Goal: Communication & Community: Answer question/provide support

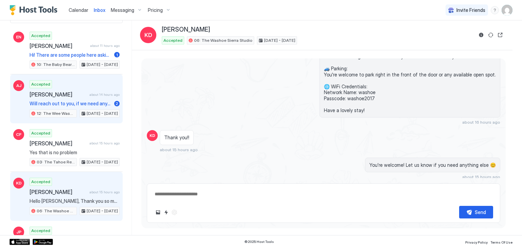
scroll to position [29, 0]
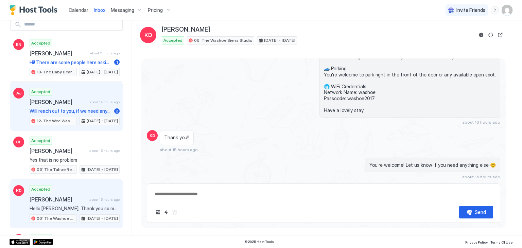
click at [102, 117] on div "[DATE] - [DATE]" at bounding box center [99, 121] width 40 height 8
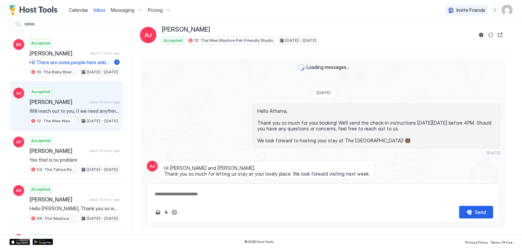
scroll to position [386, 0]
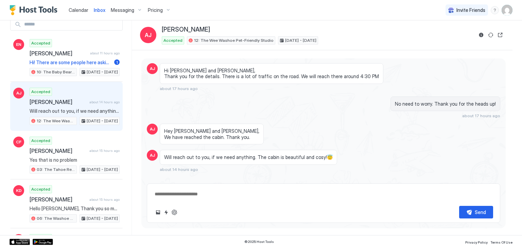
click at [102, 117] on div "[DATE] - [DATE]" at bounding box center [99, 121] width 40 height 8
click at [216, 193] on textarea at bounding box center [323, 194] width 339 height 13
click at [216, 193] on textarea "To enrich screen reader interactions, please activate Accessibility in Grammarl…" at bounding box center [323, 194] width 339 height 13
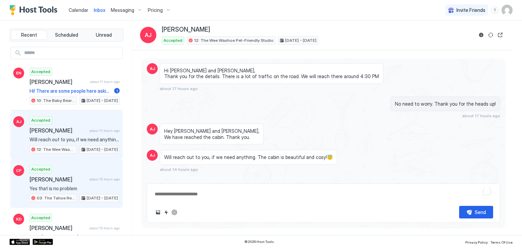
scroll to position [0, 0]
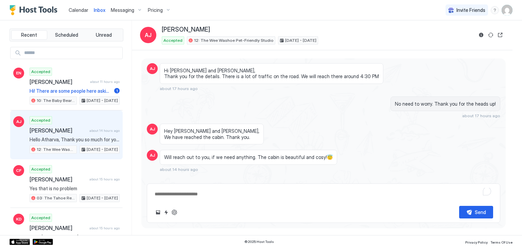
click at [83, 11] on span "Calendar" at bounding box center [79, 10] width 20 height 6
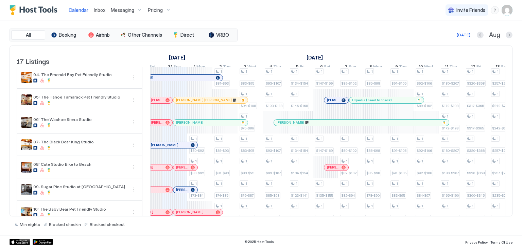
scroll to position [0, 368]
click at [101, 9] on span "Inbox" at bounding box center [100, 10] width 12 height 6
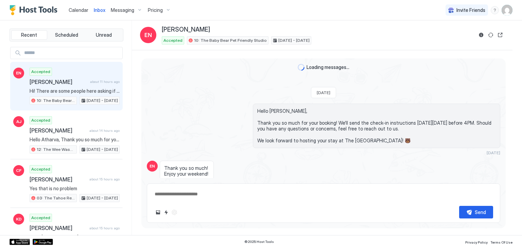
scroll to position [262, 0]
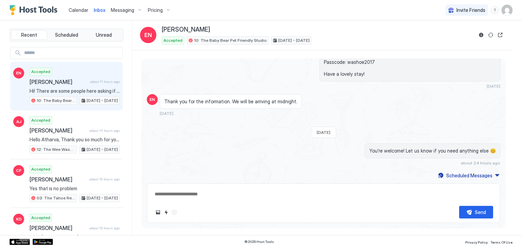
click at [93, 86] on div "Accepted Eimy Niño about 11 hours ago Hi! There are some people here asking if …" at bounding box center [75, 86] width 90 height 37
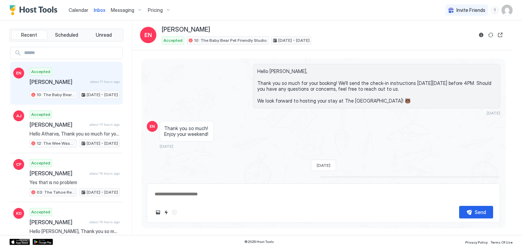
scroll to position [0, 0]
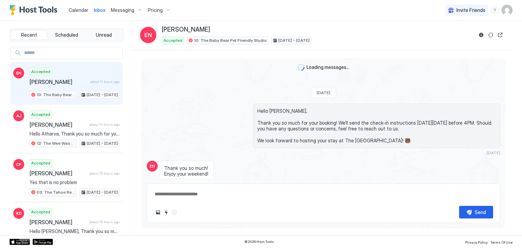
type textarea "*"
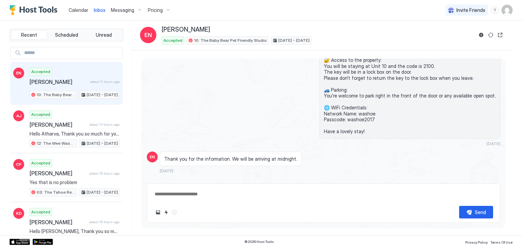
scroll to position [239, 0]
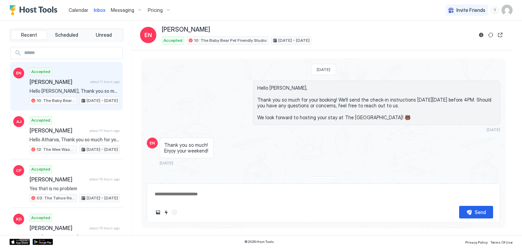
scroll to position [239, 0]
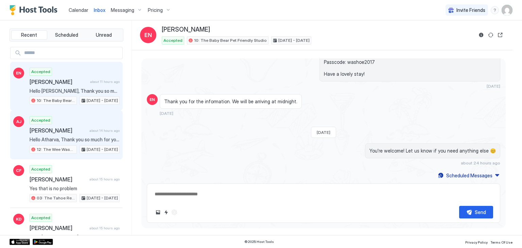
click at [71, 137] on span "Hello Atharva, Thank you so much for your booking! We'll send the check-in inst…" at bounding box center [75, 140] width 90 height 6
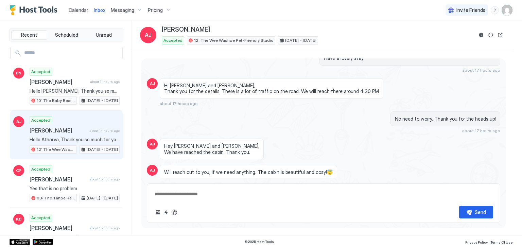
scroll to position [386, 0]
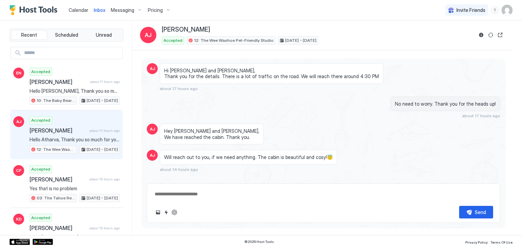
click at [185, 194] on textarea at bounding box center [323, 194] width 339 height 13
type textarea "*"
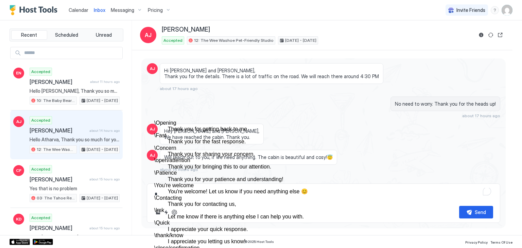
scroll to position [86, 0]
click at [215, 188] on dd "You're welcome! Let us know if you need anything else 😊" at bounding box center [282, 191] width 228 height 6
type textarea "*"
type textarea "**********"
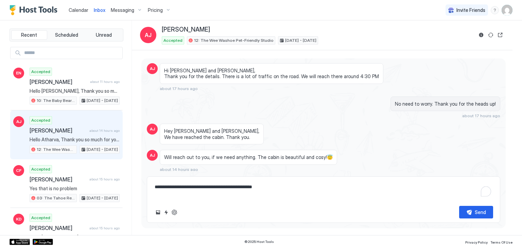
type textarea "*"
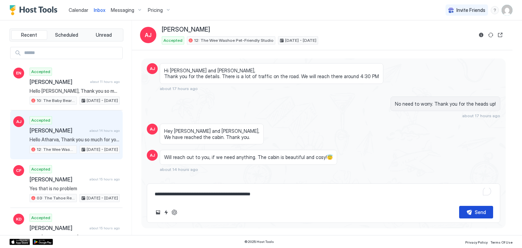
type textarea "**********"
click at [468, 212] on button "Send" at bounding box center [476, 212] width 34 height 13
type textarea "*"
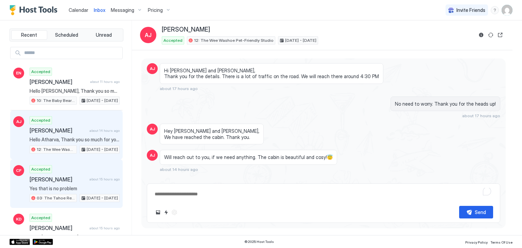
scroll to position [435, 0]
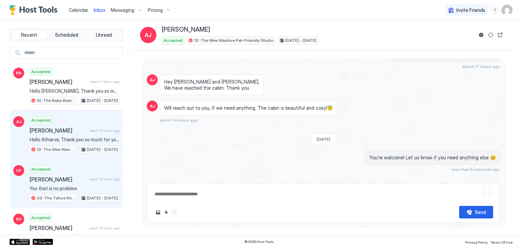
click at [68, 181] on div "Accepted [PERSON_NAME] about 15 hours ago Yes that is no problem 03: The Tahoe …" at bounding box center [75, 183] width 90 height 37
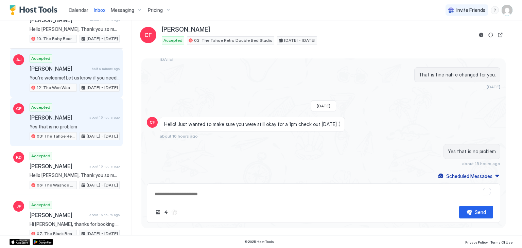
scroll to position [65, 0]
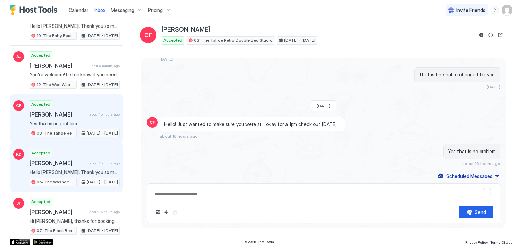
click at [69, 169] on span "Hello [PERSON_NAME], Thank you so much for your booking! We'll send the check-i…" at bounding box center [75, 172] width 90 height 6
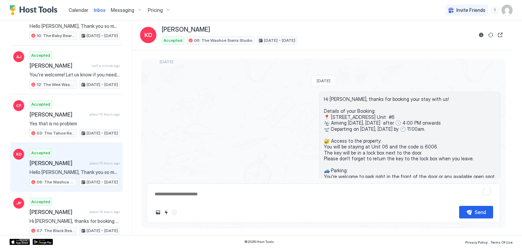
scroll to position [117, 0]
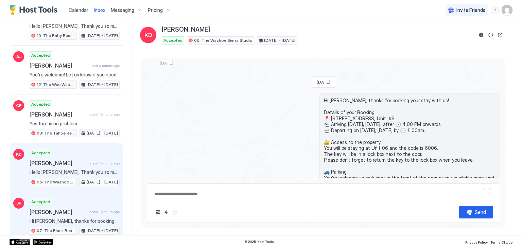
click at [78, 204] on div "Accepted [PERSON_NAME] about 15 hours ago Hi [PERSON_NAME], thanks for booking …" at bounding box center [75, 216] width 90 height 37
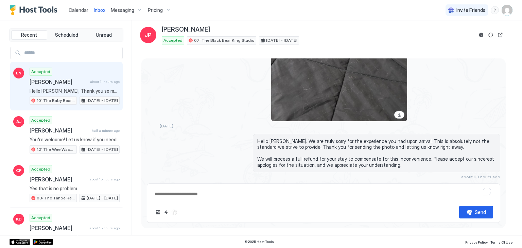
click at [92, 76] on div "Accepted [PERSON_NAME] about 11 hours ago Hello [PERSON_NAME], Thank you so muc…" at bounding box center [75, 86] width 90 height 37
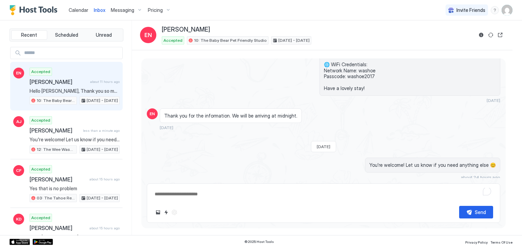
scroll to position [239, 0]
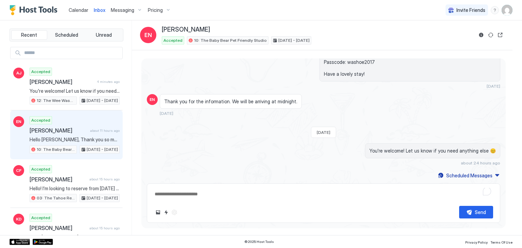
click at [72, 8] on span "Calendar" at bounding box center [79, 10] width 20 height 6
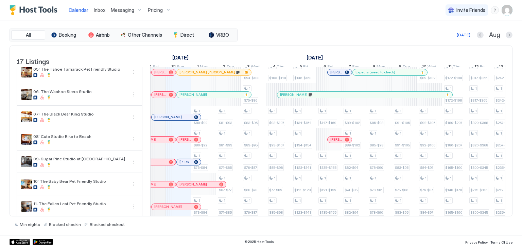
scroll to position [0, 363]
click at [174, 119] on span "[PERSON_NAME]" at bounding box center [168, 117] width 28 height 4
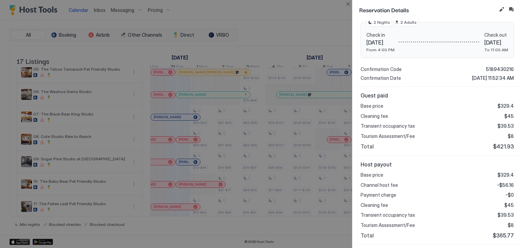
scroll to position [117, 0]
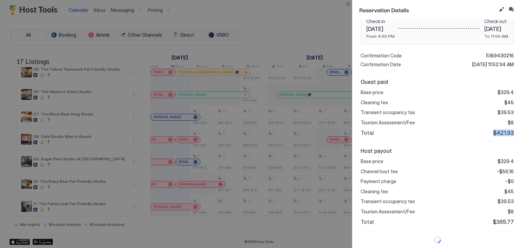
drag, startPoint x: 509, startPoint y: 133, endPoint x: 488, endPoint y: 132, distance: 21.1
click at [488, 132] on div "Guest paid Base price $329.4 Cleaning fee $45 Transient occupancy tax $39.53 To…" at bounding box center [436, 107] width 169 height 69
copy span "$421.93"
click at [343, 185] on div at bounding box center [261, 124] width 522 height 248
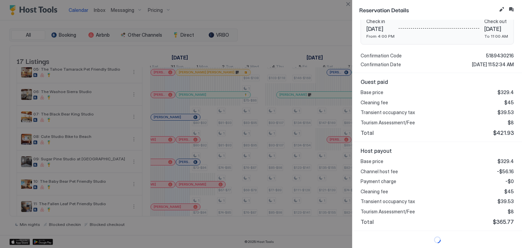
click at [353, 188] on div "Host payout Base price $329.4 Channel host fee -$56.16 Payment charge -$0 Clean…" at bounding box center [436, 186] width 169 height 89
click at [348, 6] on button "Close" at bounding box center [348, 4] width 8 height 8
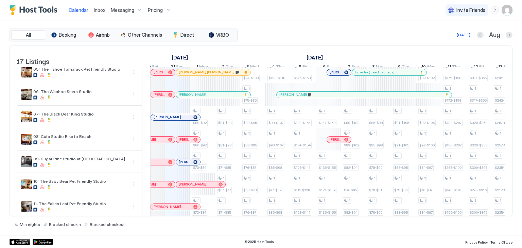
click at [96, 8] on span "Inbox" at bounding box center [100, 10] width 12 height 6
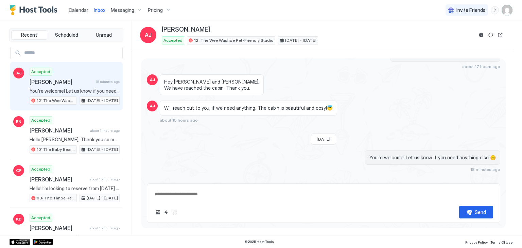
click at [80, 15] on div "Calendar" at bounding box center [78, 10] width 25 height 13
click at [86, 8] on span "Calendar" at bounding box center [79, 10] width 20 height 6
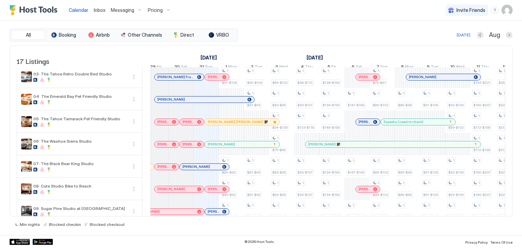
scroll to position [0, 333]
click at [192, 169] on div at bounding box center [191, 166] width 5 height 5
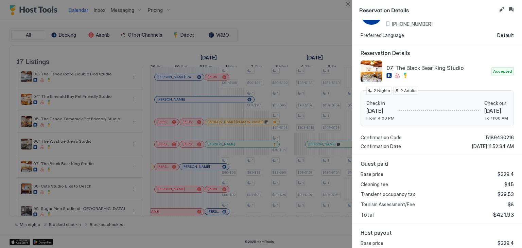
scroll to position [0, 0]
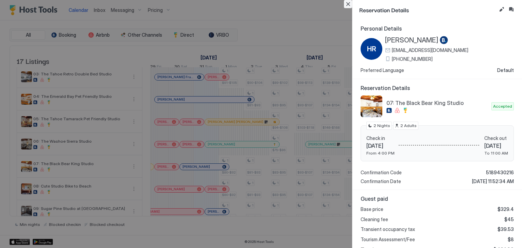
click at [344, 7] on button "Close" at bounding box center [348, 4] width 8 height 8
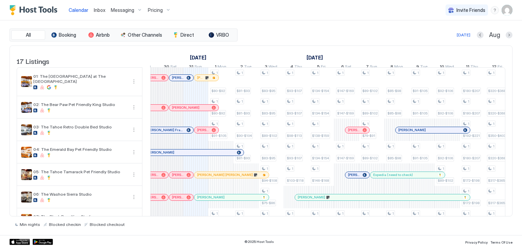
click at [182, 81] on div "[PERSON_NAME]" at bounding box center [181, 78] width 24 height 6
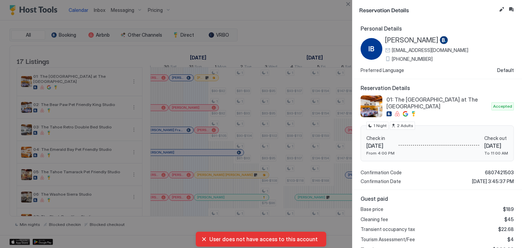
click at [182, 85] on div at bounding box center [261, 124] width 522 height 248
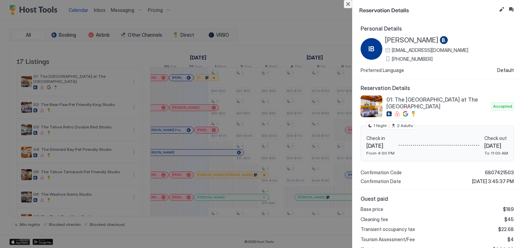
click at [349, 3] on button "Close" at bounding box center [348, 4] width 8 height 8
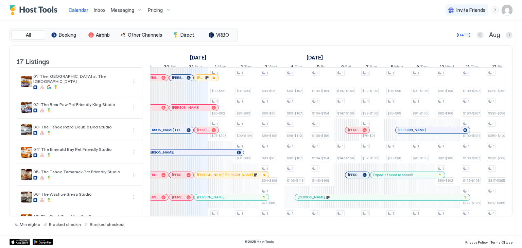
click at [94, 9] on span "Inbox" at bounding box center [100, 10] width 12 height 6
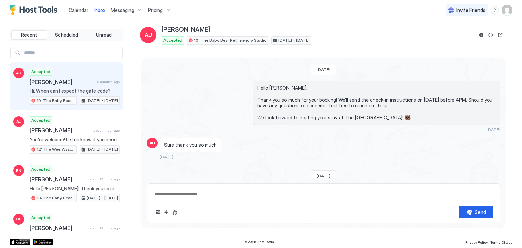
scroll to position [50, 0]
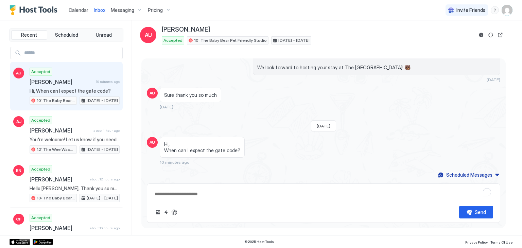
click at [209, 189] on textarea "To enrich screen reader interactions, please activate Accessibility in Grammarl…" at bounding box center [323, 194] width 339 height 13
click at [211, 174] on div "[DATE] Hello [PERSON_NAME], Thank you so much for your booking! We'll send the …" at bounding box center [323, 93] width 364 height 171
drag, startPoint x: 233, startPoint y: 147, endPoint x: 162, endPoint y: 142, distance: 71.2
click at [162, 142] on div "Hi, When can I expect the gate code?" at bounding box center [202, 147] width 85 height 21
click at [235, 152] on div "Hi, When can I expect the gate code?" at bounding box center [202, 147] width 85 height 21
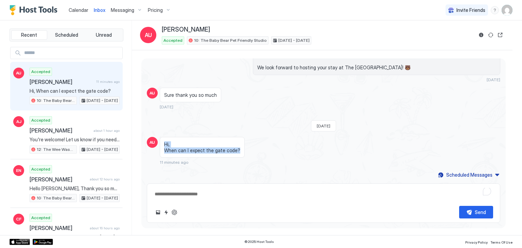
drag, startPoint x: 234, startPoint y: 150, endPoint x: 163, endPoint y: 142, distance: 71.1
click at [163, 142] on div "Hi, When can I expect the gate code?" at bounding box center [202, 147] width 85 height 21
copy span "Hi, When can I expect the gate code?"
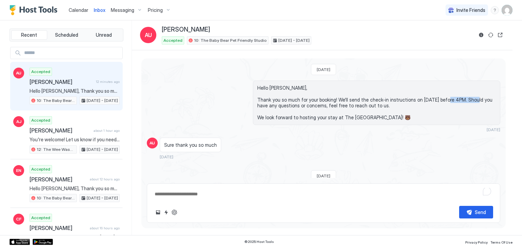
drag, startPoint x: 448, startPoint y: 100, endPoint x: 475, endPoint y: 101, distance: 26.9
click at [475, 101] on span "Hello [PERSON_NAME], Thank you so much for your booking! We'll send the check-i…" at bounding box center [376, 103] width 238 height 36
drag, startPoint x: 334, startPoint y: 98, endPoint x: 474, endPoint y: 97, distance: 140.3
click at [474, 97] on span "Hello [PERSON_NAME], Thank you so much for your booking! We'll send the check-i…" at bounding box center [376, 103] width 238 height 36
copy span "We'll send the check-in instructions on [DATE] before 4PM"
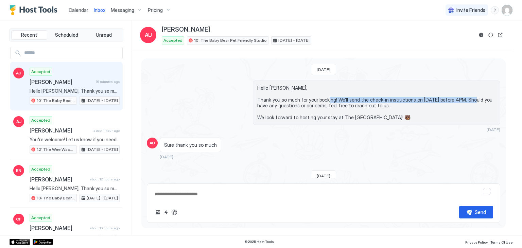
scroll to position [50, 0]
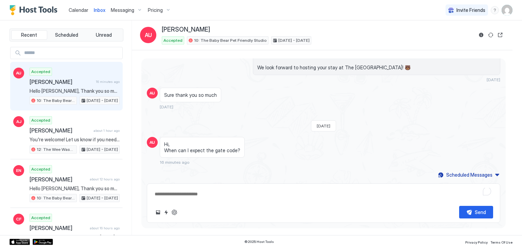
click at [214, 193] on textarea "To enrich screen reader interactions, please activate Accessibility in Grammarl…" at bounding box center [323, 194] width 339 height 13
paste textarea "**********"
type textarea "*"
type textarea "**********"
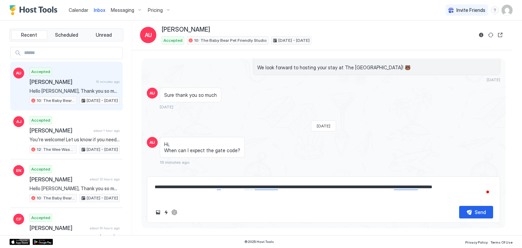
click at [314, 191] on textarea "**********" at bounding box center [323, 191] width 339 height 20
drag, startPoint x: 341, startPoint y: 186, endPoint x: 392, endPoint y: 188, distance: 51.6
click at [392, 188] on textarea "**********" at bounding box center [323, 191] width 339 height 20
type textarea "*"
type textarea "**********"
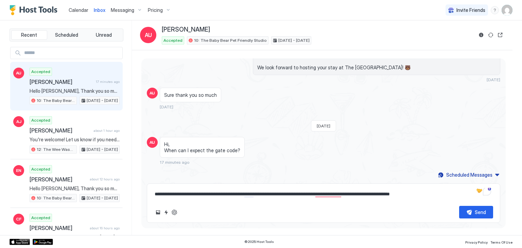
type textarea "*"
type textarea "**********"
type textarea "*"
type textarea "**********"
type textarea "*"
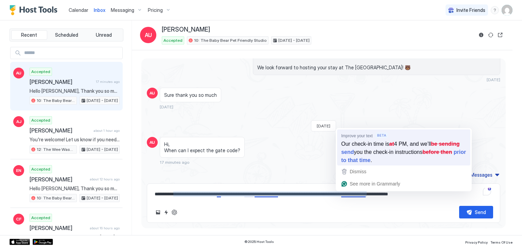
type textarea "**********"
type textarea "*"
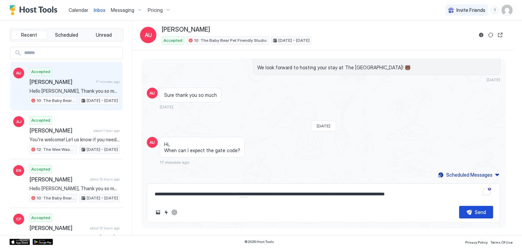
type textarea "**********"
click at [489, 210] on button "Send" at bounding box center [476, 212] width 34 height 13
type textarea "*"
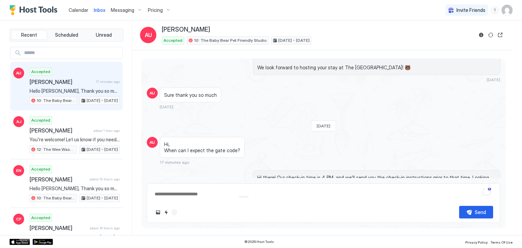
scroll to position [83, 0]
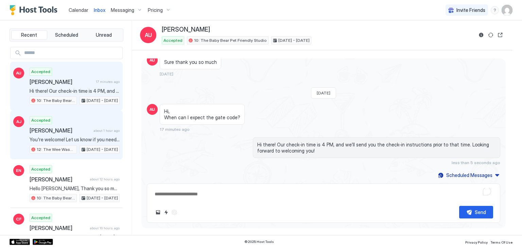
click at [80, 127] on span "[PERSON_NAME]" at bounding box center [60, 130] width 61 height 7
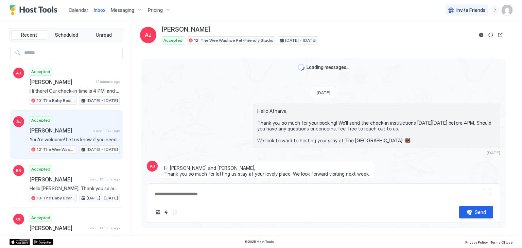
scroll to position [412, 0]
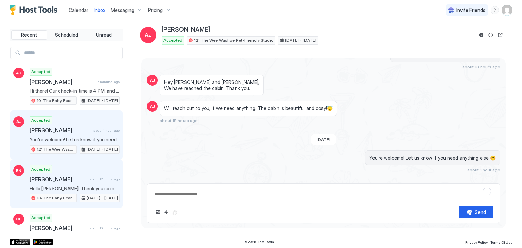
click at [98, 169] on div "Accepted [PERSON_NAME] about 12 hours ago Hello [PERSON_NAME], Thank you so muc…" at bounding box center [75, 183] width 90 height 37
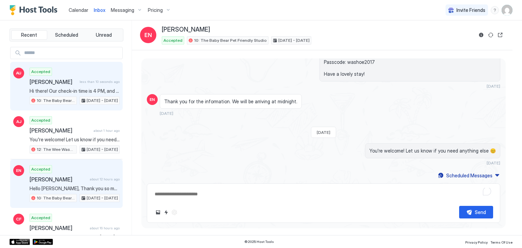
click at [91, 82] on span "less than 10 seconds ago" at bounding box center [99, 81] width 40 height 4
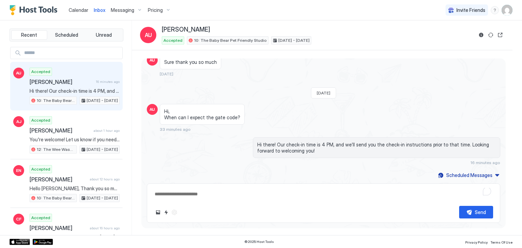
click at [78, 11] on span "Calendar" at bounding box center [79, 10] width 20 height 6
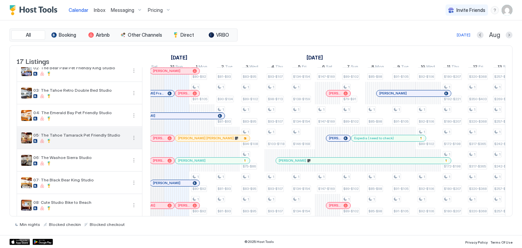
scroll to position [38, 0]
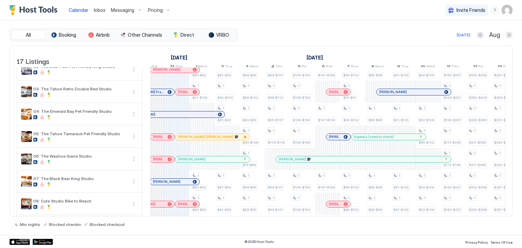
click at [155, 162] on div at bounding box center [154, 159] width 5 height 5
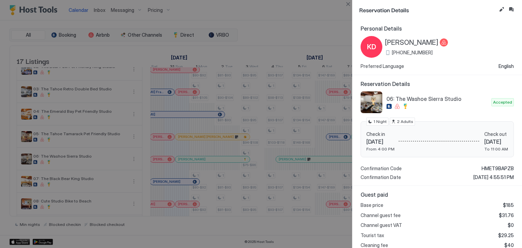
click at [213, 121] on div at bounding box center [261, 124] width 522 height 248
click at [349, 4] on button "Close" at bounding box center [348, 4] width 8 height 8
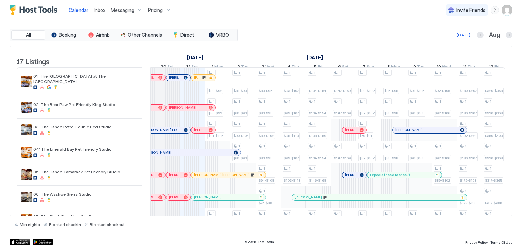
scroll to position [0, 354]
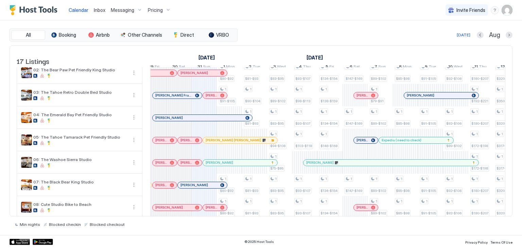
click at [183, 165] on div at bounding box center [183, 162] width 5 height 5
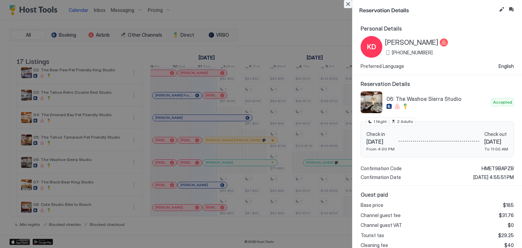
click at [347, 3] on button "Close" at bounding box center [348, 4] width 8 height 8
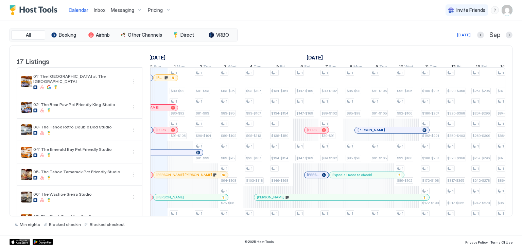
scroll to position [247, 0]
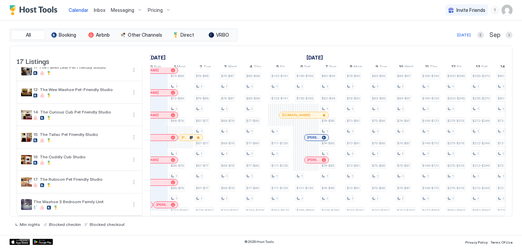
click at [102, 13] on link "Inbox" at bounding box center [100, 9] width 12 height 7
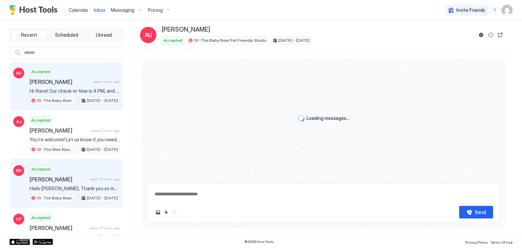
type textarea "*"
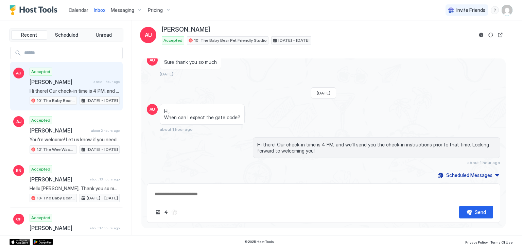
click at [75, 14] on div "Calendar" at bounding box center [78, 10] width 25 height 13
click at [77, 13] on span "Calendar" at bounding box center [79, 10] width 20 height 6
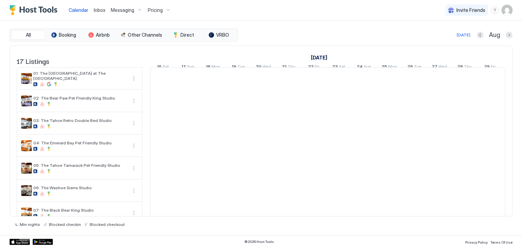
scroll to position [0, 377]
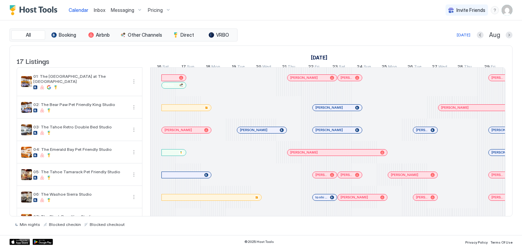
scroll to position [0, 377]
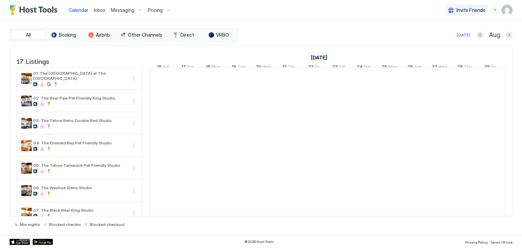
scroll to position [0, 377]
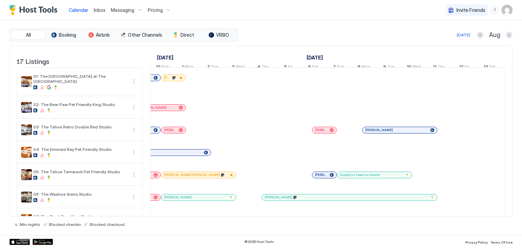
click at [103, 8] on span "Inbox" at bounding box center [100, 10] width 12 height 6
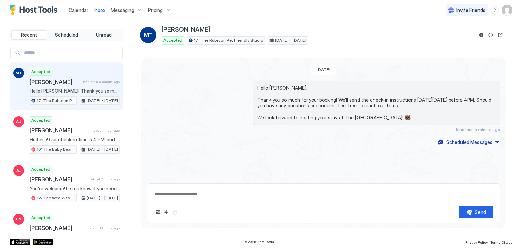
click at [80, 14] on div "Calendar" at bounding box center [78, 10] width 25 height 13
click at [80, 12] on span "Calendar" at bounding box center [79, 10] width 20 height 6
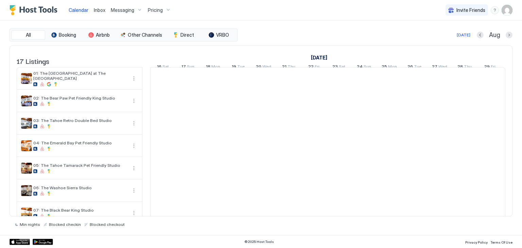
scroll to position [0, 377]
click at [95, 10] on span "Inbox" at bounding box center [100, 10] width 12 height 6
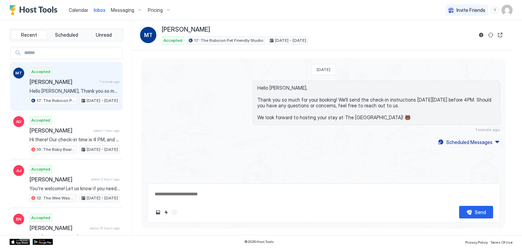
click at [79, 10] on span "Calendar" at bounding box center [79, 10] width 20 height 6
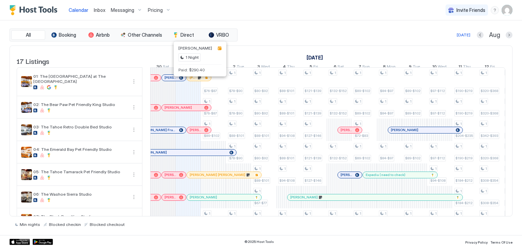
click at [192, 80] on div at bounding box center [191, 77] width 5 height 5
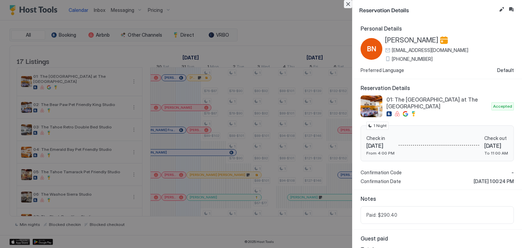
click at [348, 4] on button "Close" at bounding box center [348, 4] width 8 height 8
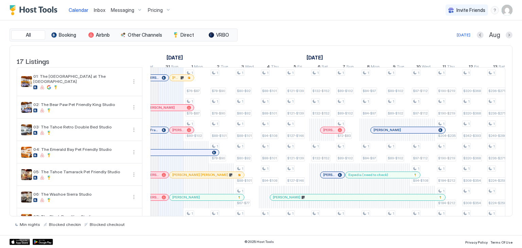
scroll to position [0, 369]
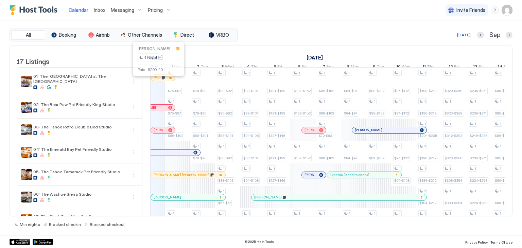
click at [155, 80] on div at bounding box center [154, 77] width 5 height 5
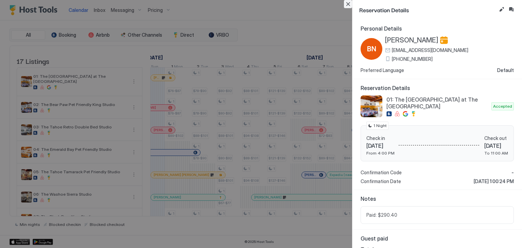
click at [348, 3] on button "Close" at bounding box center [348, 4] width 8 height 8
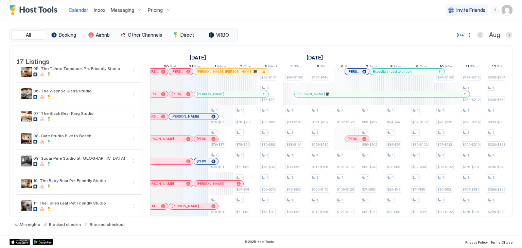
scroll to position [0, 0]
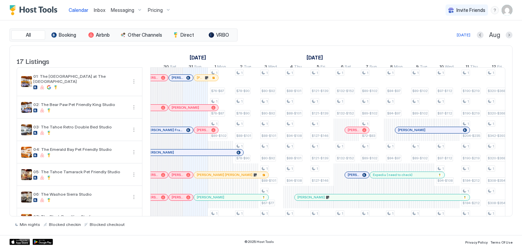
click at [178, 80] on div at bounding box center [178, 77] width 5 height 5
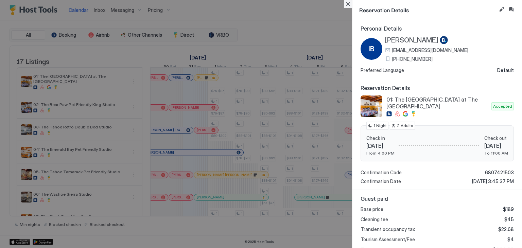
click at [349, 5] on button "Close" at bounding box center [348, 4] width 8 height 8
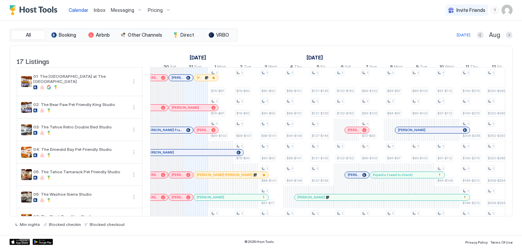
click at [95, 10] on span "Inbox" at bounding box center [100, 10] width 12 height 6
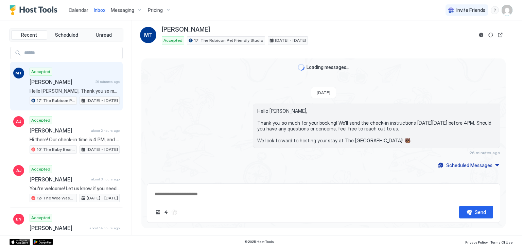
click at [60, 83] on span "Martine Trendel" at bounding box center [61, 81] width 63 height 7
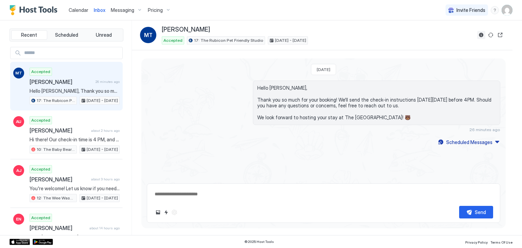
click at [480, 32] on button "Reservation information" at bounding box center [481, 35] width 8 height 8
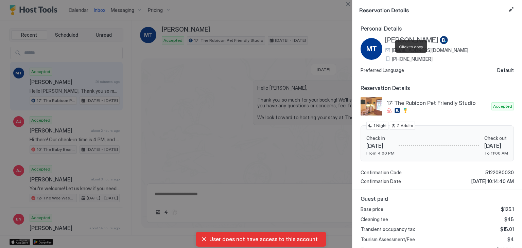
click at [409, 59] on span "+33 6 70 27 07 71" at bounding box center [412, 59] width 41 height 6
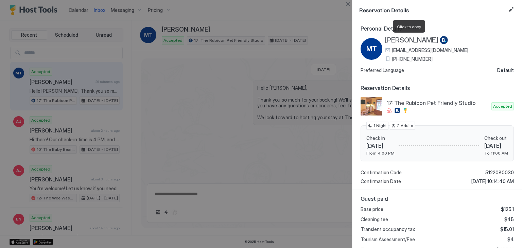
click at [417, 41] on span "Martine Trendel" at bounding box center [411, 40] width 53 height 8
click at [348, 3] on button "Close" at bounding box center [348, 4] width 8 height 8
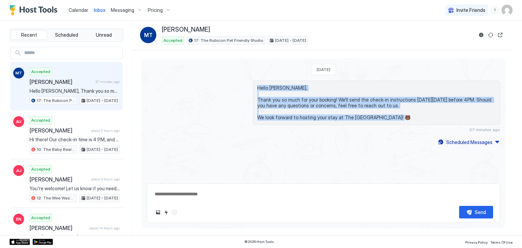
drag, startPoint x: 389, startPoint y: 119, endPoint x: 252, endPoint y: 85, distance: 140.4
click at [252, 85] on div "Hello Martine, Thank you so much for your booking! We'll send the check-in inst…" at bounding box center [323, 106] width 353 height 52
copy span "Hello Martine, Thank you so much for your booking! We'll send the check-in inst…"
click at [467, 145] on div "Scheduled Messages" at bounding box center [469, 142] width 46 height 7
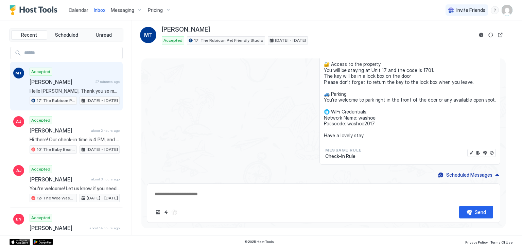
click at [367, 135] on span "Hi Martine, thanks for booking your stay with us! Details of your Booking: 📍 75…" at bounding box center [410, 79] width 172 height 119
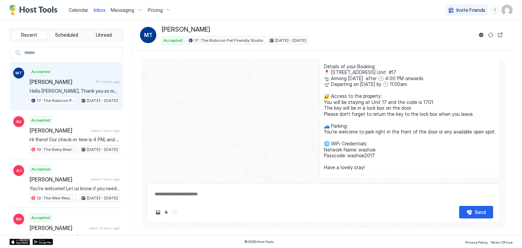
scroll to position [46, 0]
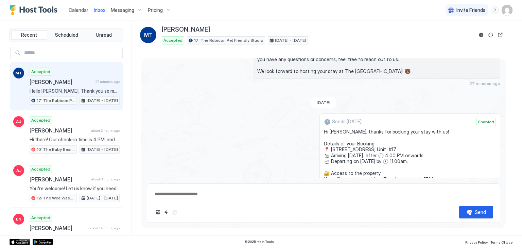
drag, startPoint x: 368, startPoint y: 133, endPoint x: 329, endPoint y: 129, distance: 39.9
click at [329, 129] on span "Hi Martine, thanks for booking your stay with us! Details of your Booking: 📍 75…" at bounding box center [410, 188] width 172 height 119
copy span "Hi Martine, thanks for booking your stay with us! Details of your Booking: 📍 75…"
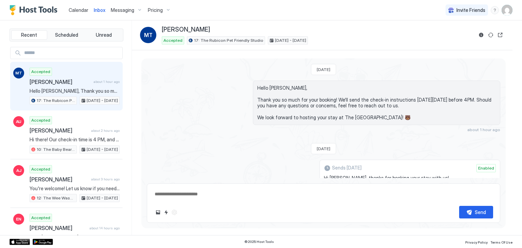
type textarea "*"
